Goal: Use online tool/utility: Use online tool/utility

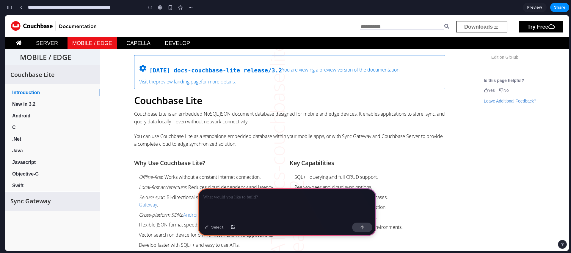
click at [8, 7] on div "button" at bounding box center [9, 7] width 5 height 4
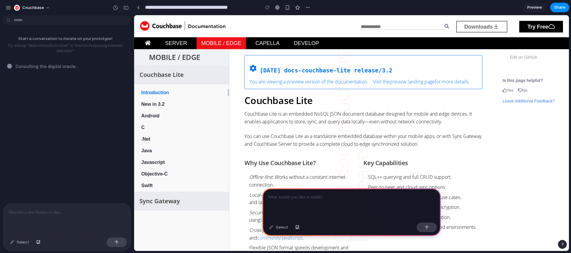
click at [303, 199] on div at bounding box center [351, 204] width 179 height 32
click at [28, 214] on div at bounding box center [66, 219] width 127 height 32
click at [50, 201] on p "**********" at bounding box center [66, 208] width 114 height 14
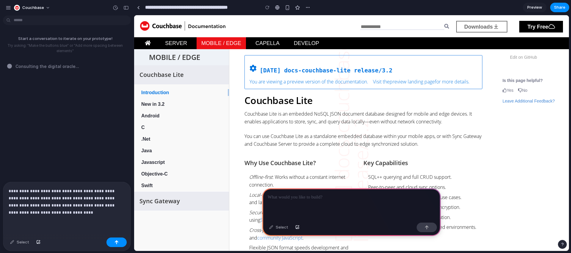
click at [8, 188] on div "**********" at bounding box center [66, 208] width 127 height 53
click at [115, 242] on div "button" at bounding box center [117, 242] width 4 height 4
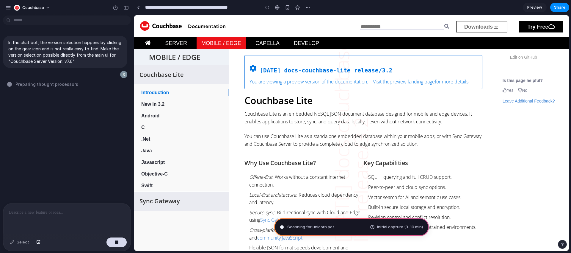
type input "**********"
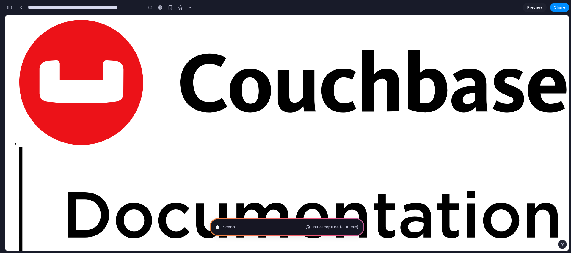
scroll to position [265, 0]
click at [11, 10] on button "button" at bounding box center [10, 8] width 10 height 10
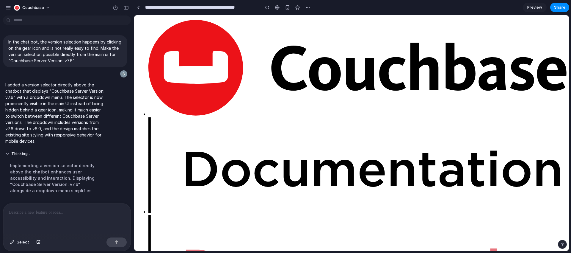
scroll to position [0, 0]
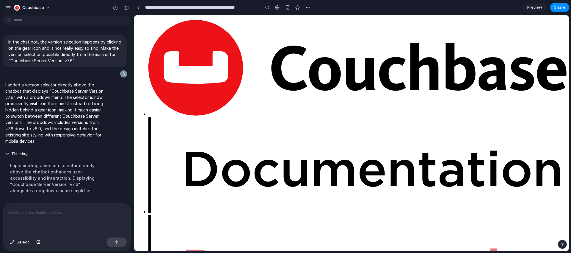
click at [53, 210] on p at bounding box center [66, 212] width 114 height 7
click at [53, 214] on div at bounding box center [66, 219] width 127 height 32
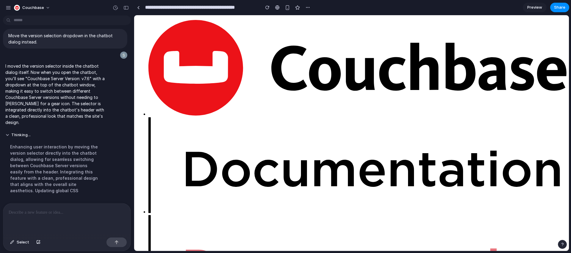
click at [37, 211] on p at bounding box center [66, 212] width 114 height 7
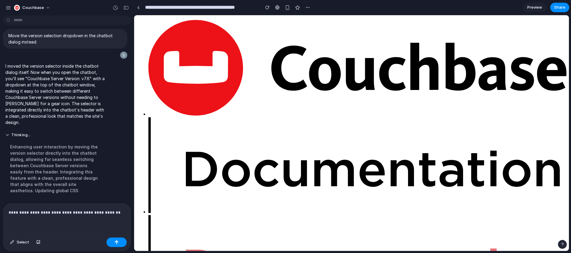
click at [68, 209] on p "**********" at bounding box center [66, 212] width 114 height 7
drag, startPoint x: 100, startPoint y: 211, endPoint x: 123, endPoint y: 209, distance: 22.9
click at [123, 209] on div "**********" at bounding box center [66, 219] width 127 height 32
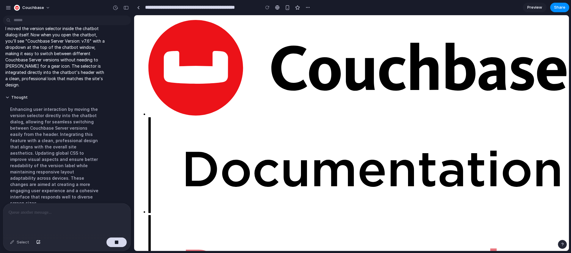
scroll to position [225, 0]
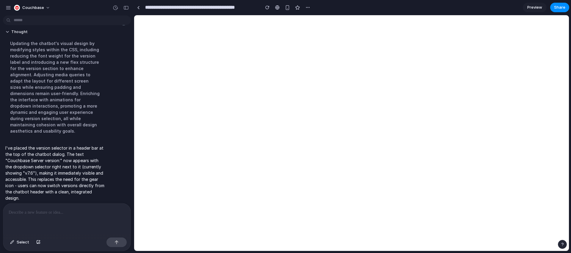
scroll to position [0, 0]
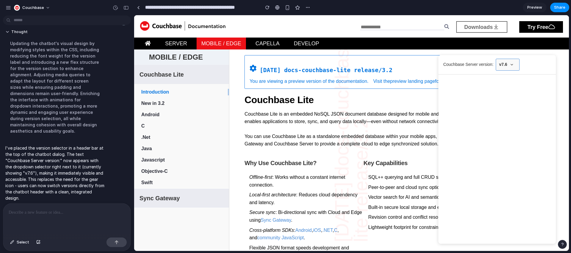
click at [510, 64] on button "v7.6" at bounding box center [508, 65] width 24 height 12
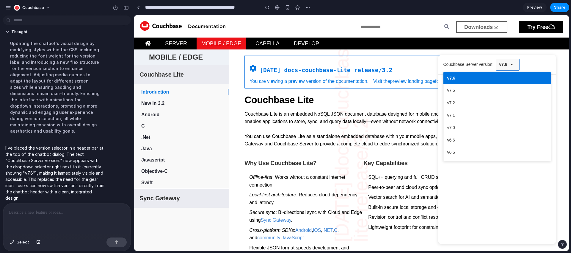
click at [510, 64] on button "v7.6" at bounding box center [508, 65] width 24 height 12
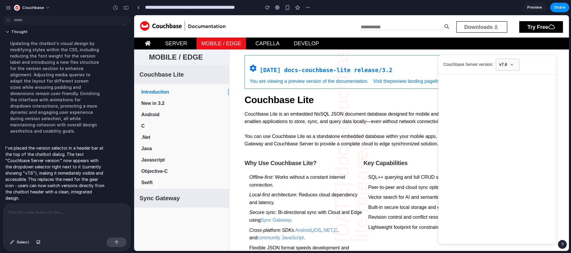
click at [35, 215] on div at bounding box center [66, 219] width 127 height 32
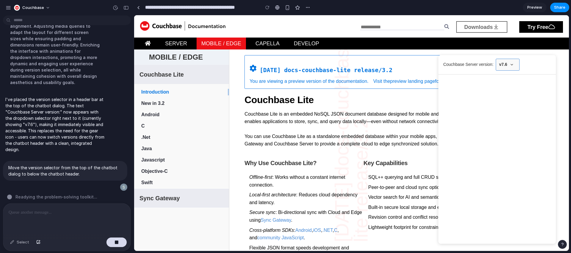
click at [510, 65] on icon at bounding box center [512, 64] width 4 height 4
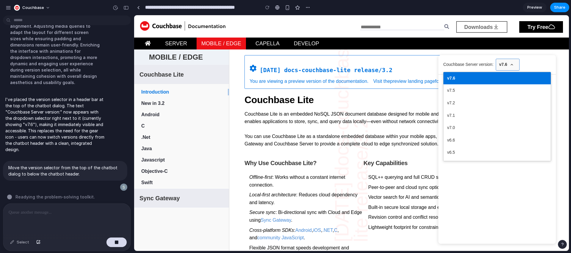
click at [510, 65] on icon at bounding box center [512, 64] width 4 height 4
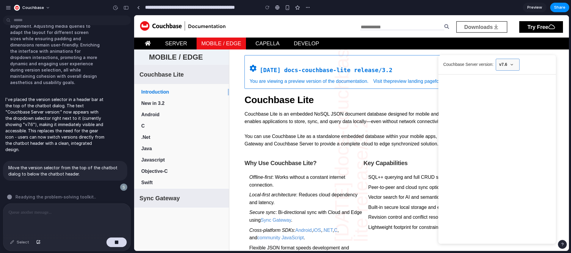
click at [504, 63] on button "v7.6" at bounding box center [508, 65] width 24 height 12
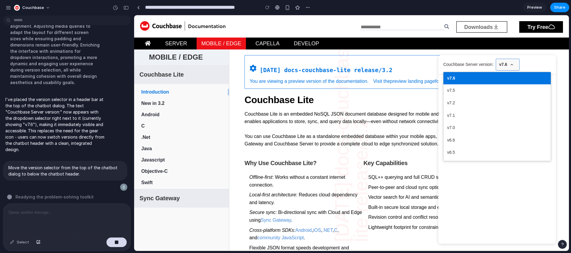
click at [504, 63] on button "v7.6" at bounding box center [508, 65] width 24 height 12
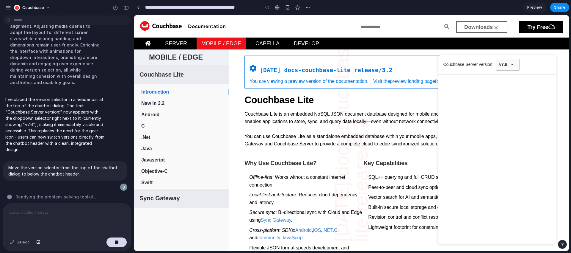
click at [535, 65] on div "Couchbase Server version: v7.6" at bounding box center [497, 65] width 108 height 12
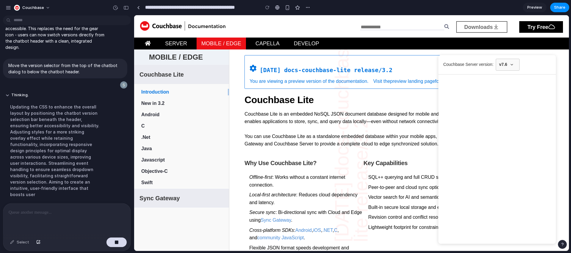
scroll to position [360, 0]
